Goal: Information Seeking & Learning: Find specific fact

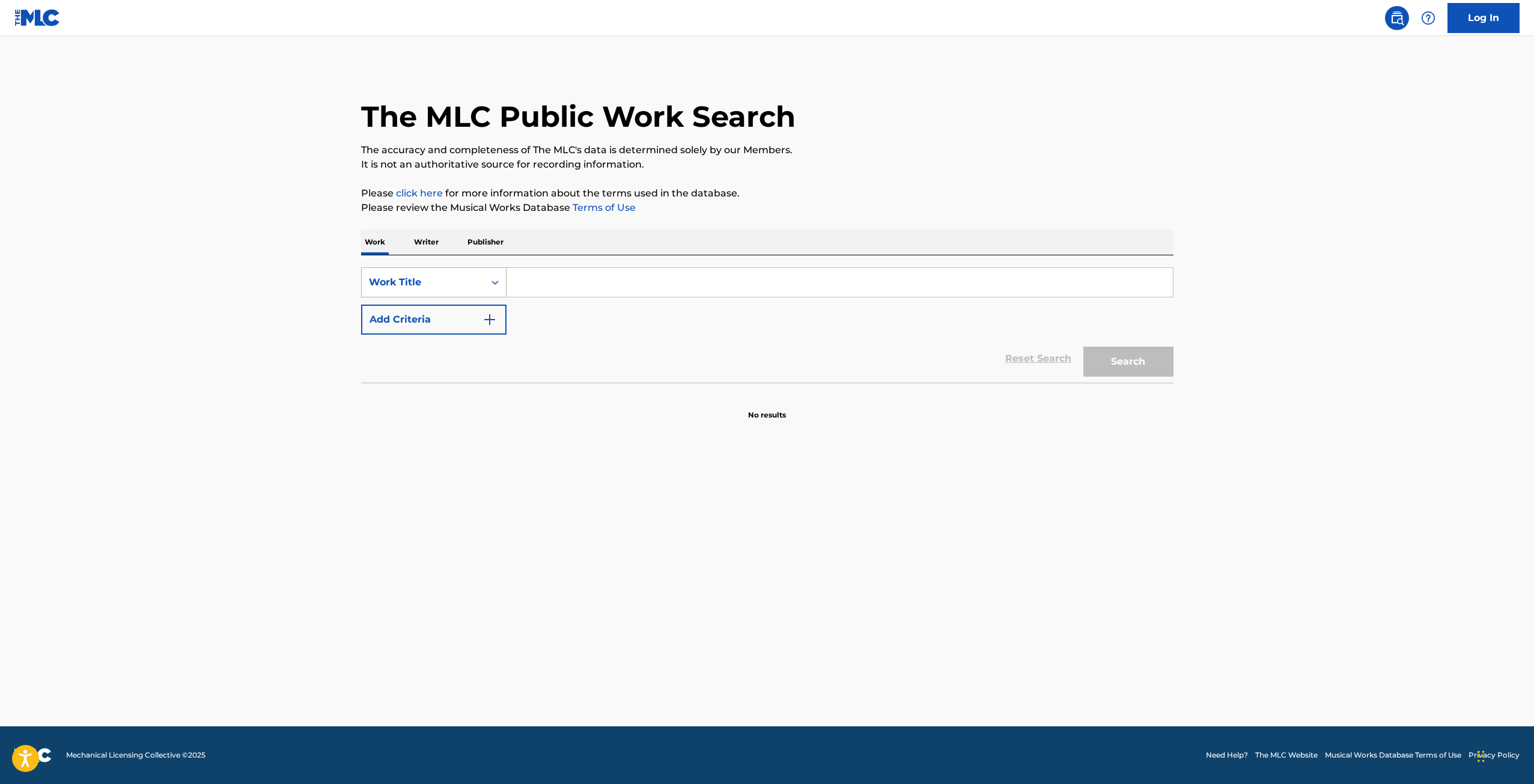
click at [432, 291] on div "Work Title" at bounding box center [423, 282] width 123 height 23
click at [441, 303] on div "Writer Name" at bounding box center [433, 313] width 144 height 30
click at [501, 280] on div "Search Form" at bounding box center [495, 282] width 22 height 22
click at [528, 275] on input "Search Form" at bounding box center [840, 282] width 666 height 29
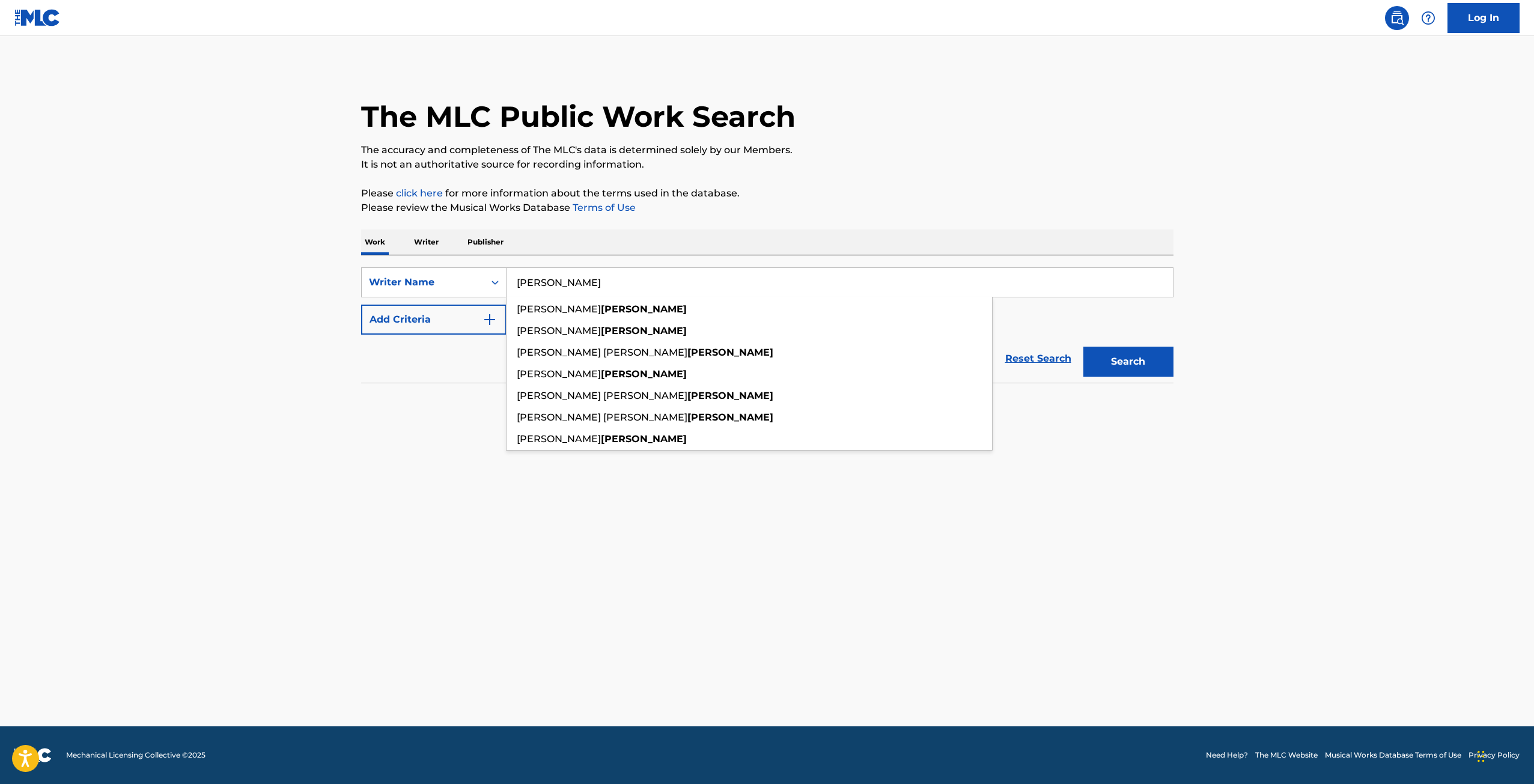
type input "[PERSON_NAME]"
click at [1084, 346] on button "Search" at bounding box center [1128, 362] width 90 height 30
